Goal: Navigation & Orientation: Find specific page/section

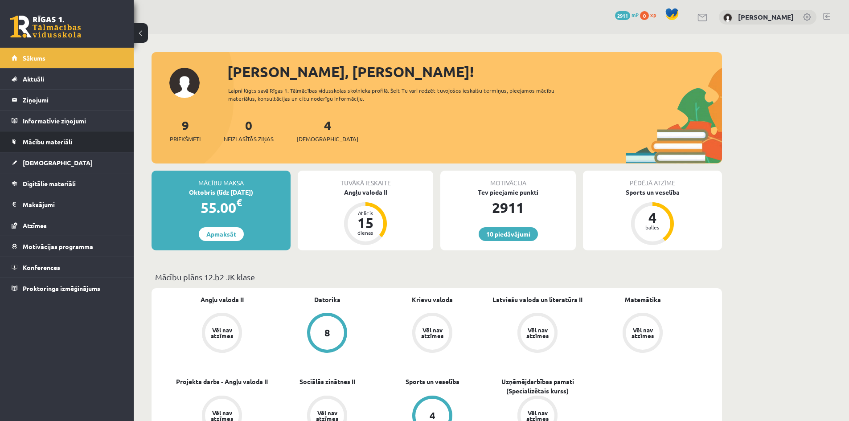
click at [53, 140] on span "Mācību materiāli" at bounding box center [47, 142] width 49 height 8
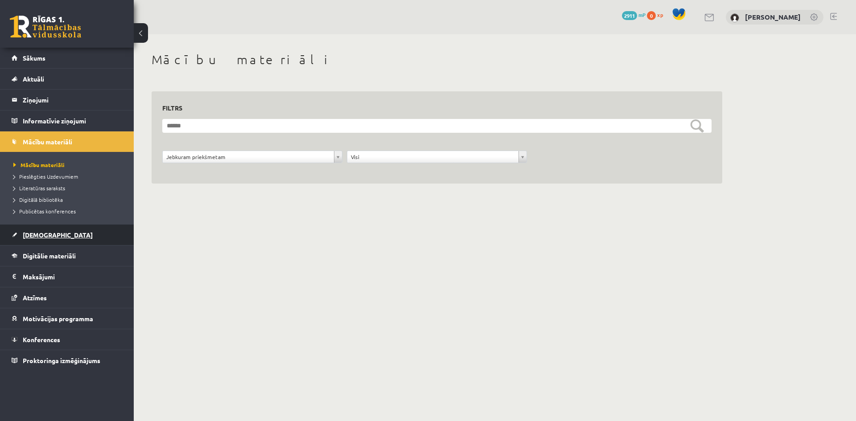
click at [94, 230] on link "[DEMOGRAPHIC_DATA]" at bounding box center [67, 235] width 111 height 20
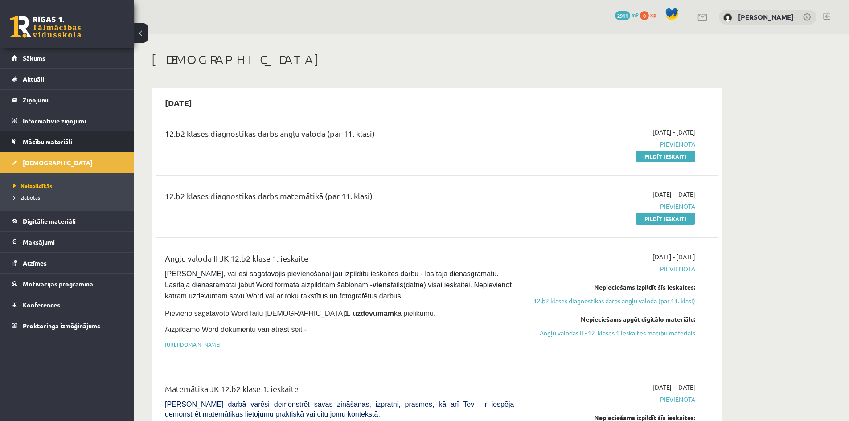
click at [39, 134] on link "Mācību materiāli" at bounding box center [67, 141] width 111 height 20
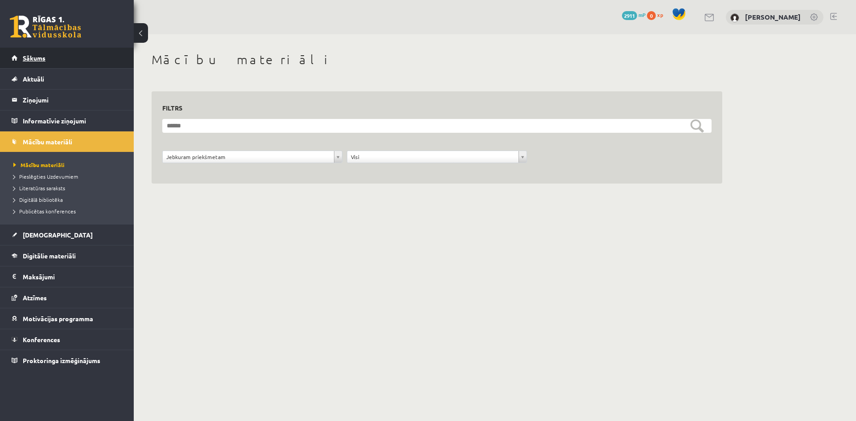
click at [28, 58] on span "Sākums" at bounding box center [34, 58] width 23 height 8
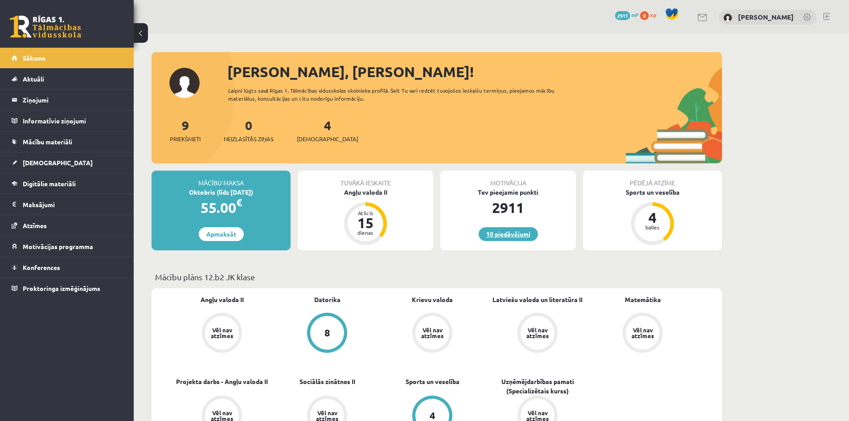
click at [504, 235] on link "10 piedāvājumi" at bounding box center [508, 234] width 59 height 14
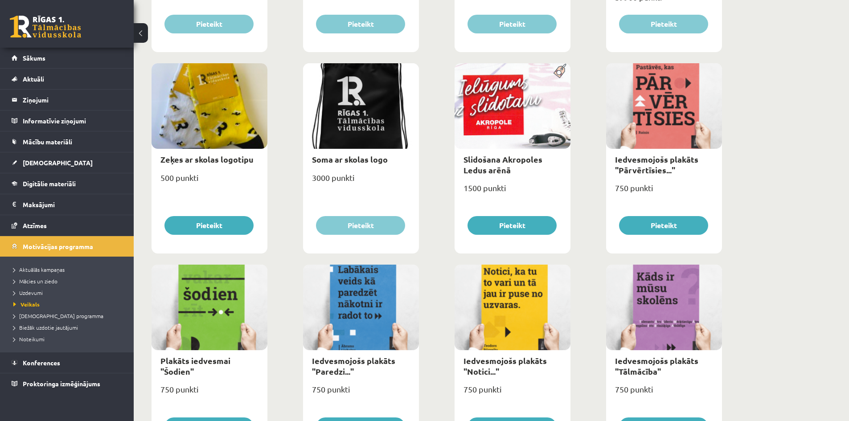
scroll to position [458, 0]
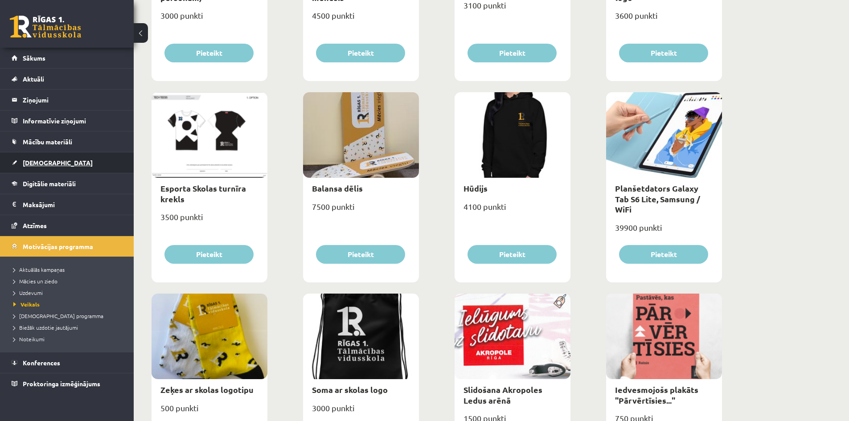
click at [53, 156] on link "[DEMOGRAPHIC_DATA]" at bounding box center [67, 162] width 111 height 20
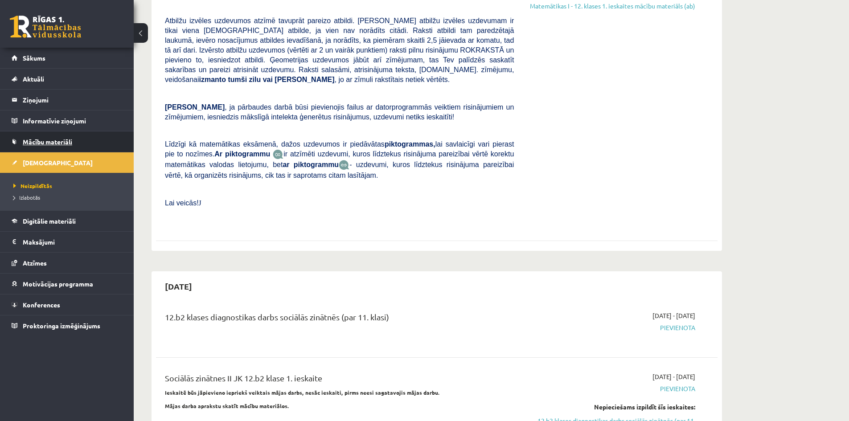
click at [56, 144] on span "Mācību materiāli" at bounding box center [47, 142] width 49 height 8
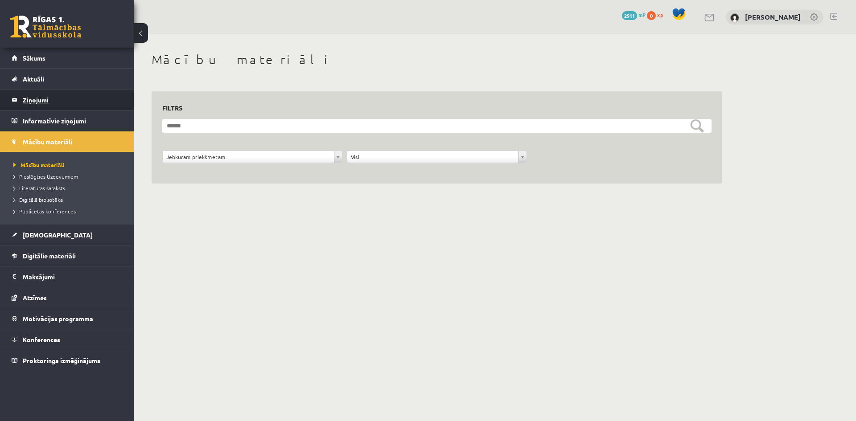
click at [51, 101] on legend "Ziņojumi 0" at bounding box center [73, 100] width 100 height 20
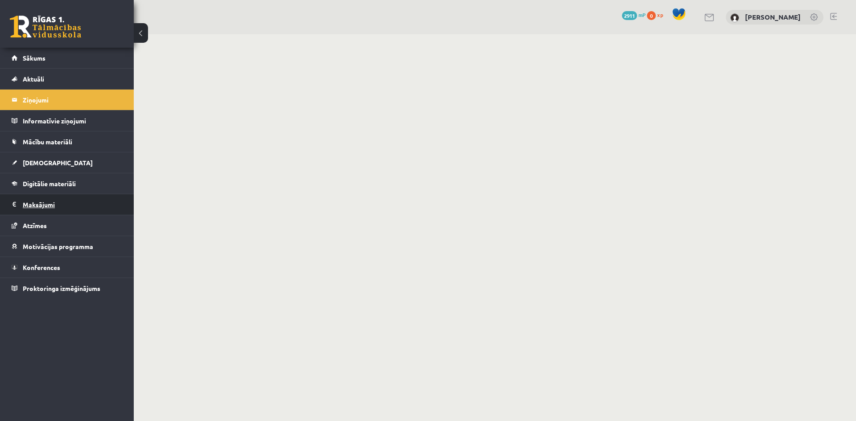
click at [67, 201] on legend "Maksājumi 0" at bounding box center [73, 204] width 100 height 20
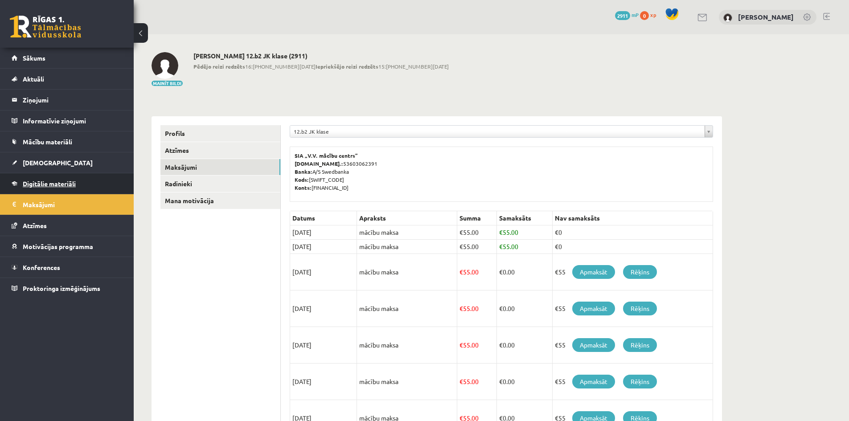
click at [46, 191] on link "Digitālie materiāli" at bounding box center [67, 183] width 111 height 20
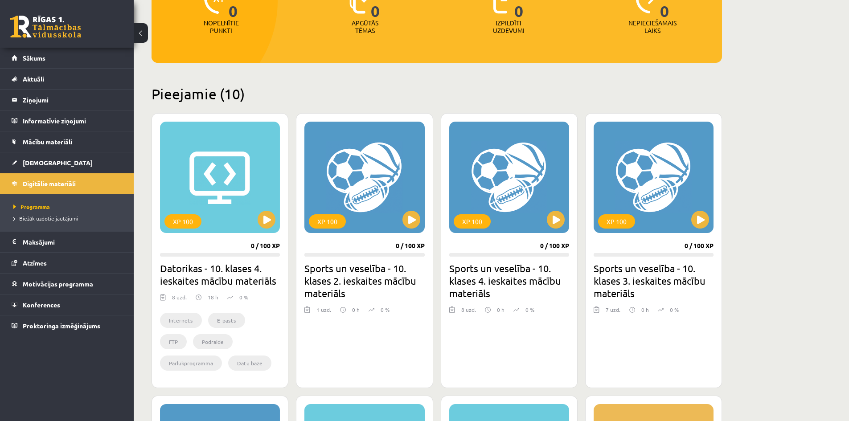
scroll to position [223, 0]
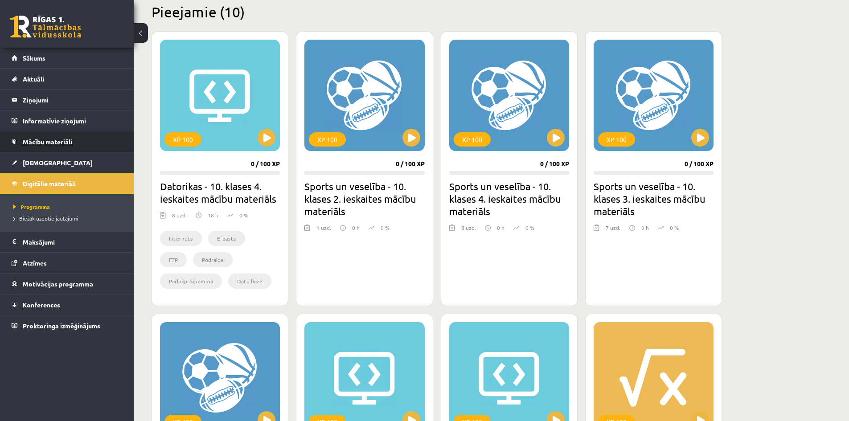
click at [86, 150] on link "Mācību materiāli" at bounding box center [67, 141] width 111 height 20
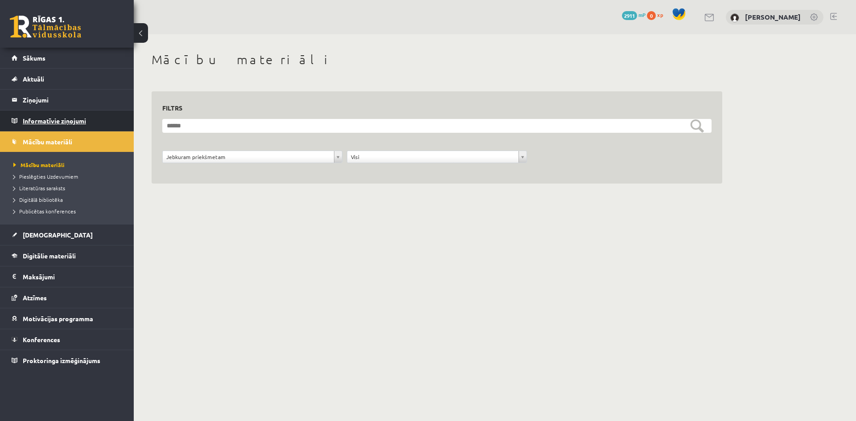
click at [94, 116] on legend "Informatīvie ziņojumi 0" at bounding box center [73, 121] width 100 height 20
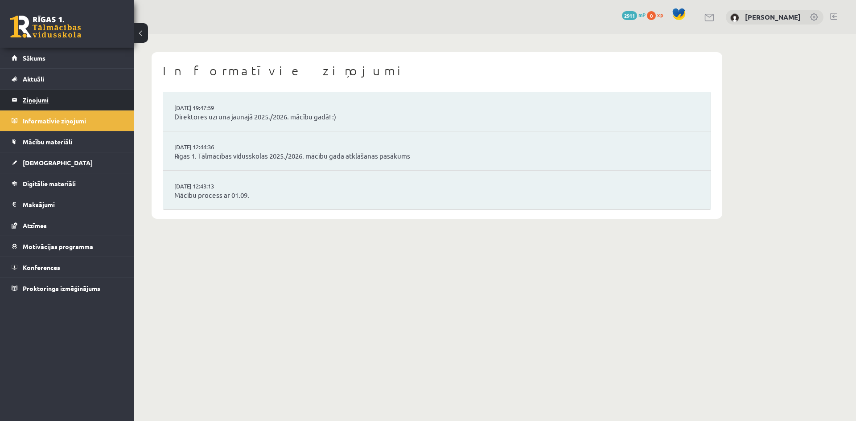
click at [93, 101] on legend "Ziņojumi 0" at bounding box center [73, 100] width 100 height 20
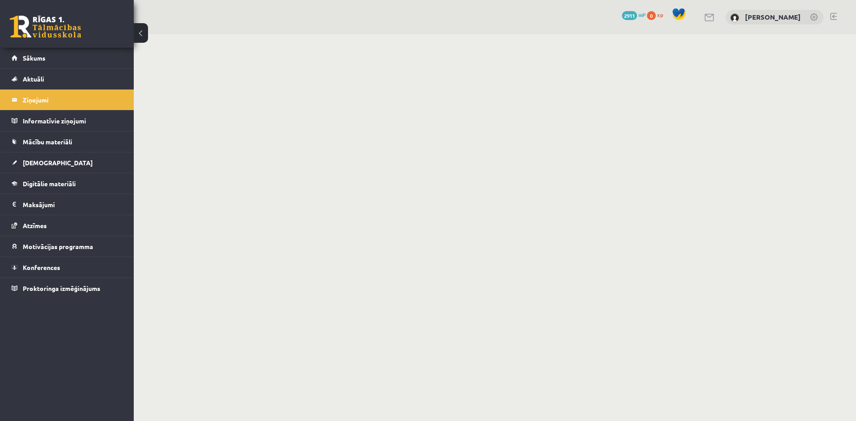
click at [647, 9] on div "0 Dāvanas 2911 mP 0 xp" at bounding box center [655, 16] width 67 height 16
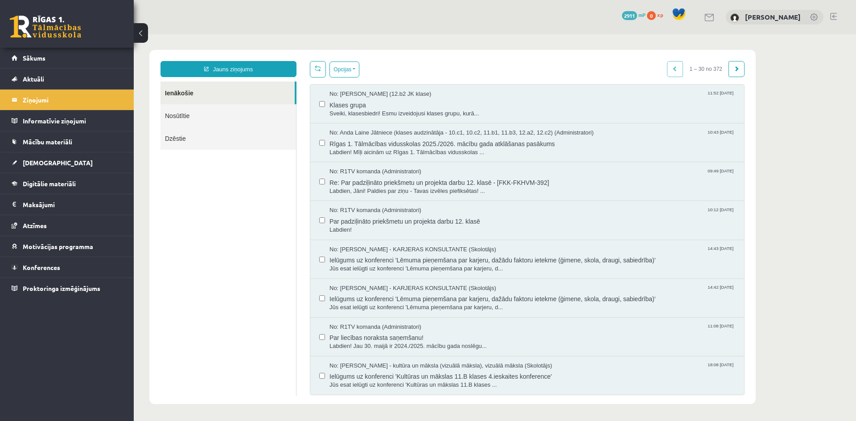
click at [637, 14] on span "2911" at bounding box center [629, 15] width 15 height 9
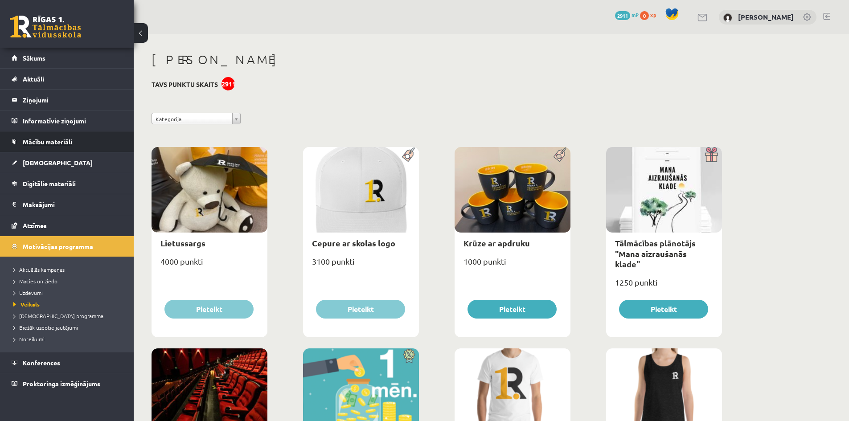
click at [52, 138] on link "Mācību materiāli" at bounding box center [67, 141] width 111 height 20
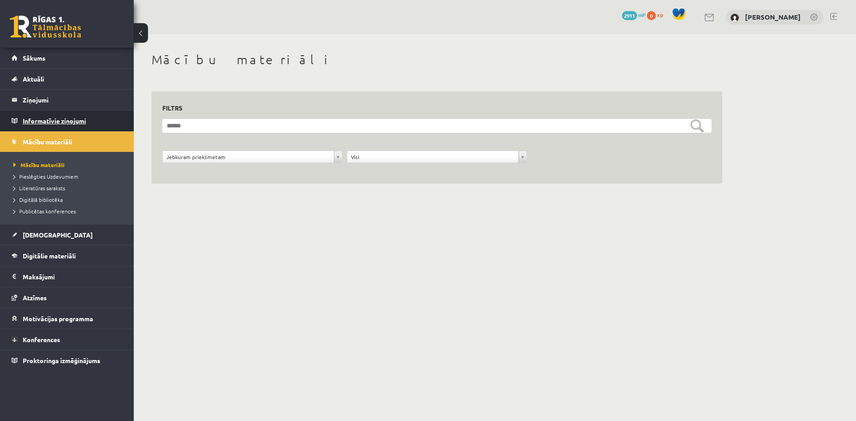
click at [50, 121] on legend "Informatīvie ziņojumi 0" at bounding box center [73, 121] width 100 height 20
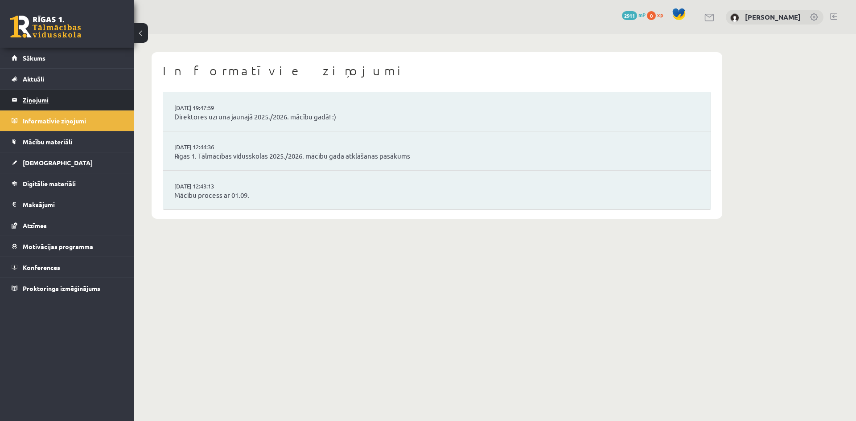
click at [59, 104] on legend "Ziņojumi 0" at bounding box center [73, 100] width 100 height 20
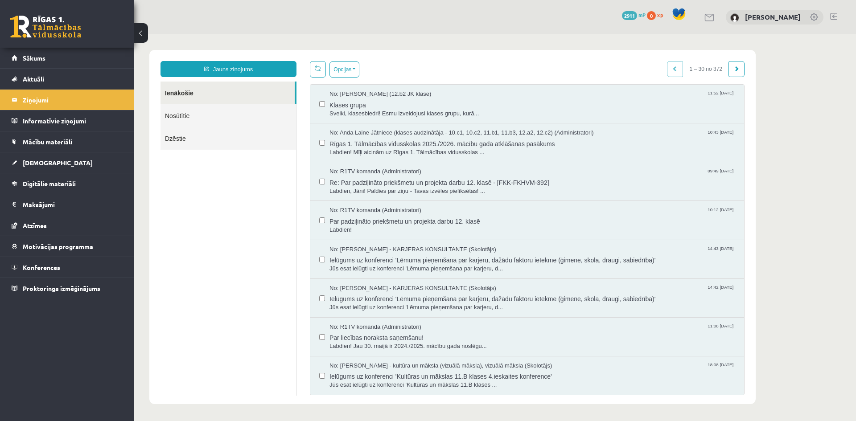
click at [466, 104] on span "Klases grupa" at bounding box center [532, 103] width 406 height 11
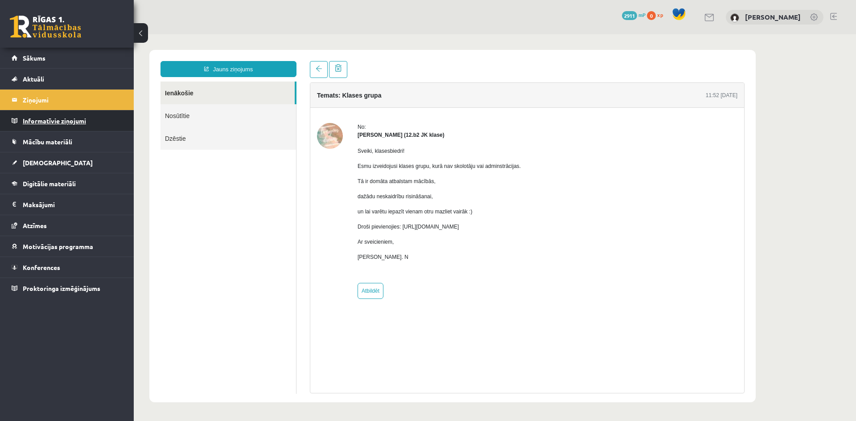
click at [31, 127] on legend "Informatīvie ziņojumi 0" at bounding box center [73, 121] width 100 height 20
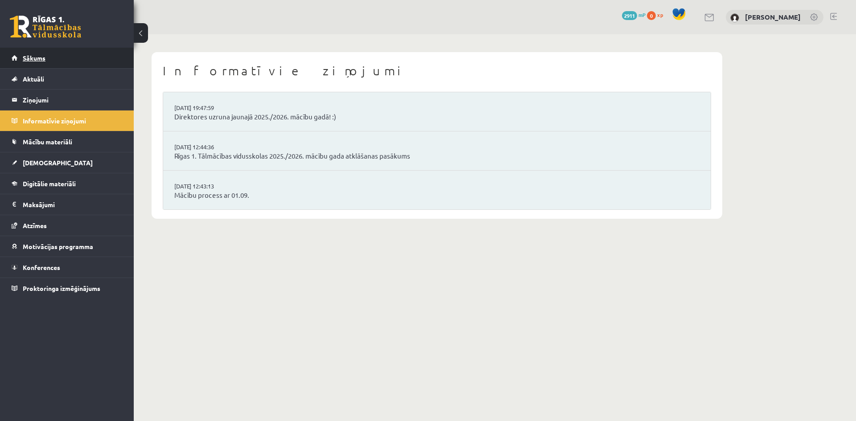
click at [70, 48] on link "Sākums" at bounding box center [67, 58] width 111 height 20
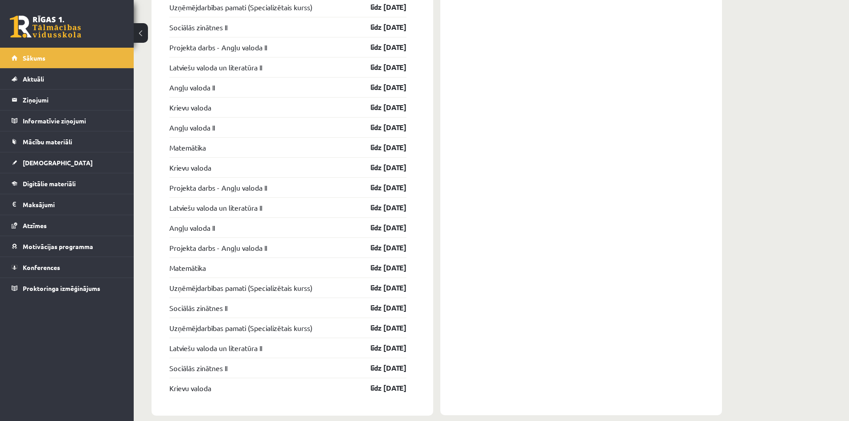
scroll to position [1042, 0]
